Goal: Obtain resource: Download file/media

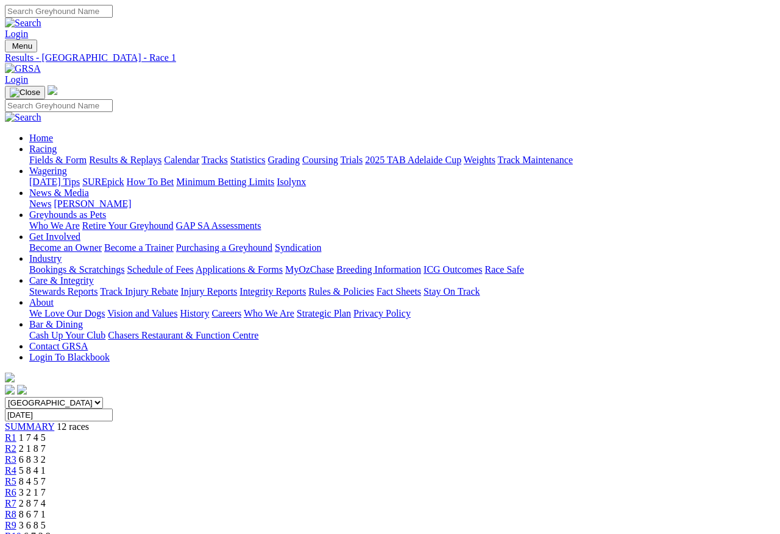
scroll to position [5, 0]
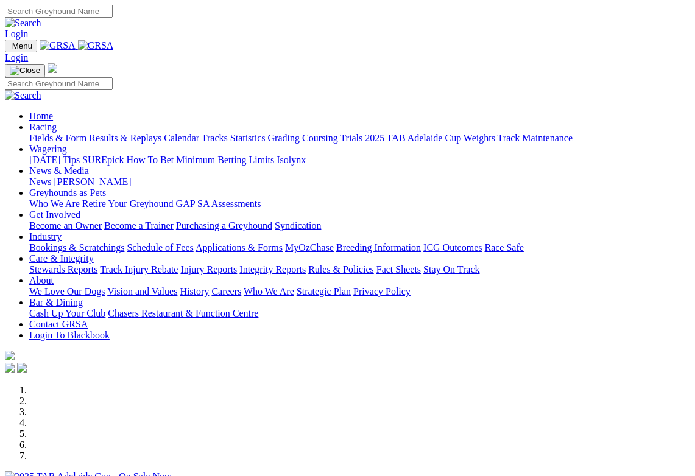
scroll to position [265, 0]
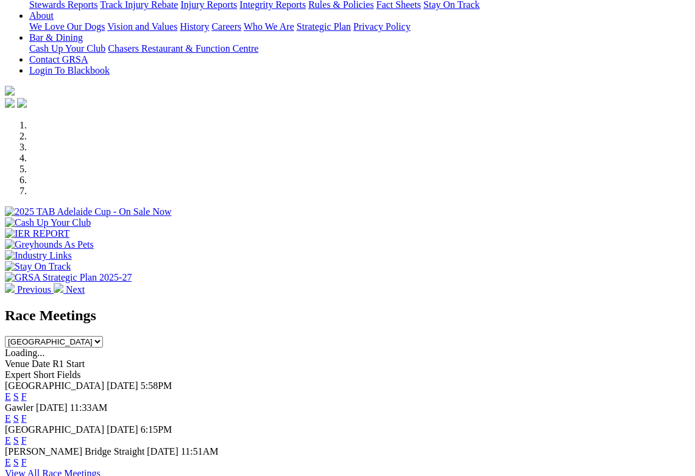
click at [11, 414] on link "E" at bounding box center [8, 419] width 6 height 10
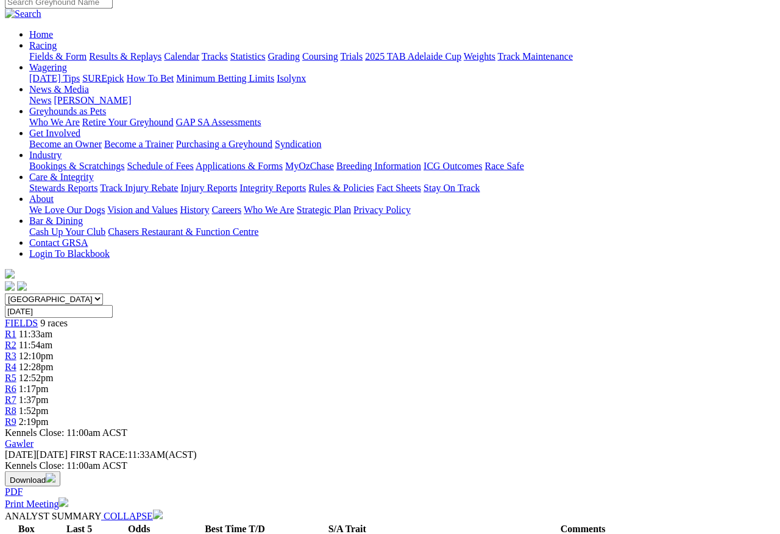
scroll to position [100, 0]
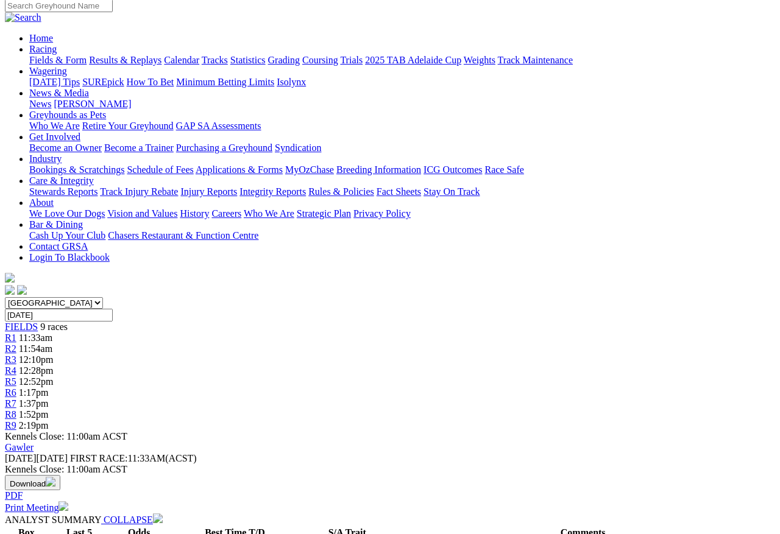
click at [55, 476] on img "button" at bounding box center [51, 482] width 10 height 10
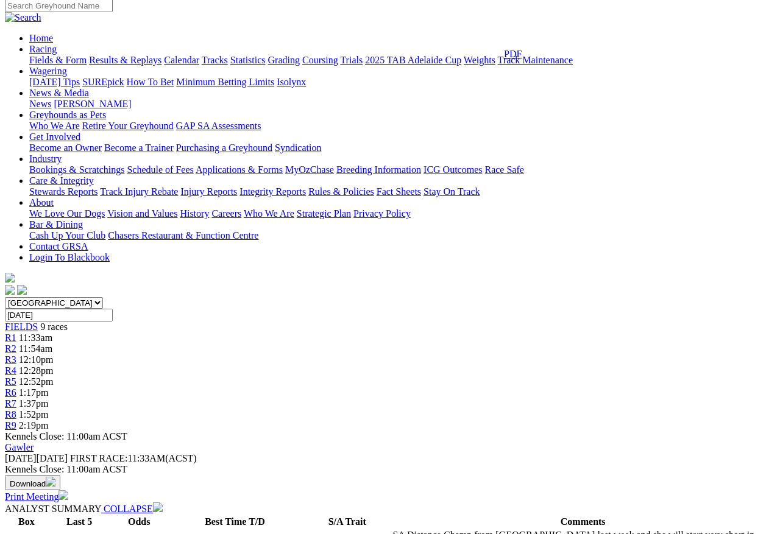
click at [521, 59] on link "PDF" at bounding box center [513, 54] width 18 height 10
